Goal: Ask a question

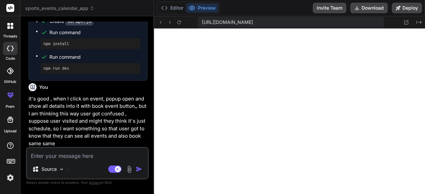
scroll to position [616, 0]
click at [420, 22] on icon at bounding box center [419, 22] width 5 height 3
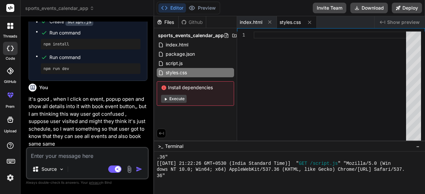
click at [406, 19] on span "Show preview" at bounding box center [403, 22] width 33 height 7
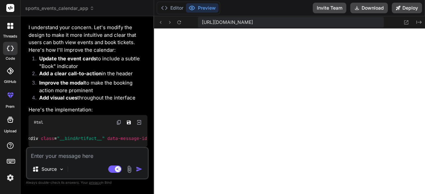
scroll to position [777, 0]
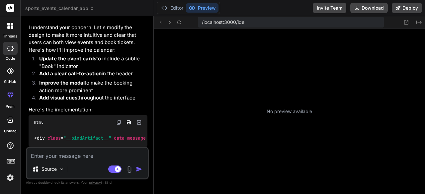
scroll to position [99, 0]
click at [42, 62] on li "Update the event cards to include a subtle "Book" indicator" at bounding box center [91, 62] width 114 height 15
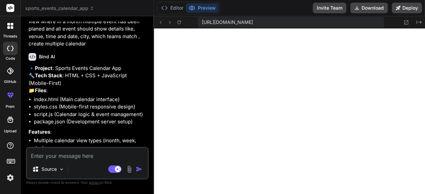
scroll to position [0, 0]
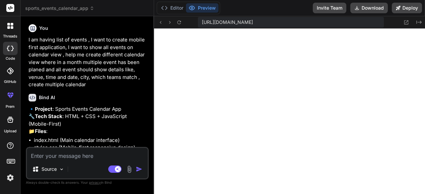
click at [6, 26] on div at bounding box center [10, 26] width 14 height 14
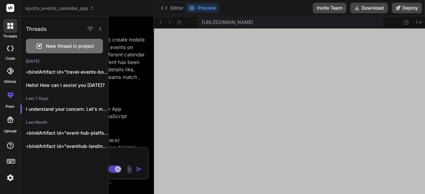
click at [49, 45] on span "New thread in project" at bounding box center [70, 46] width 48 height 7
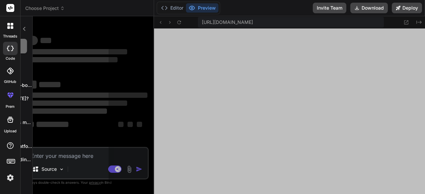
scroll to position [304, 0]
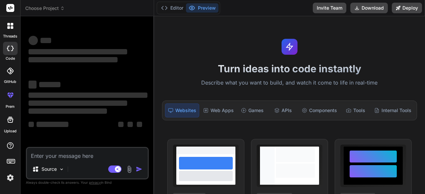
type textarea "x"
